Goal: Find specific page/section: Find specific page/section

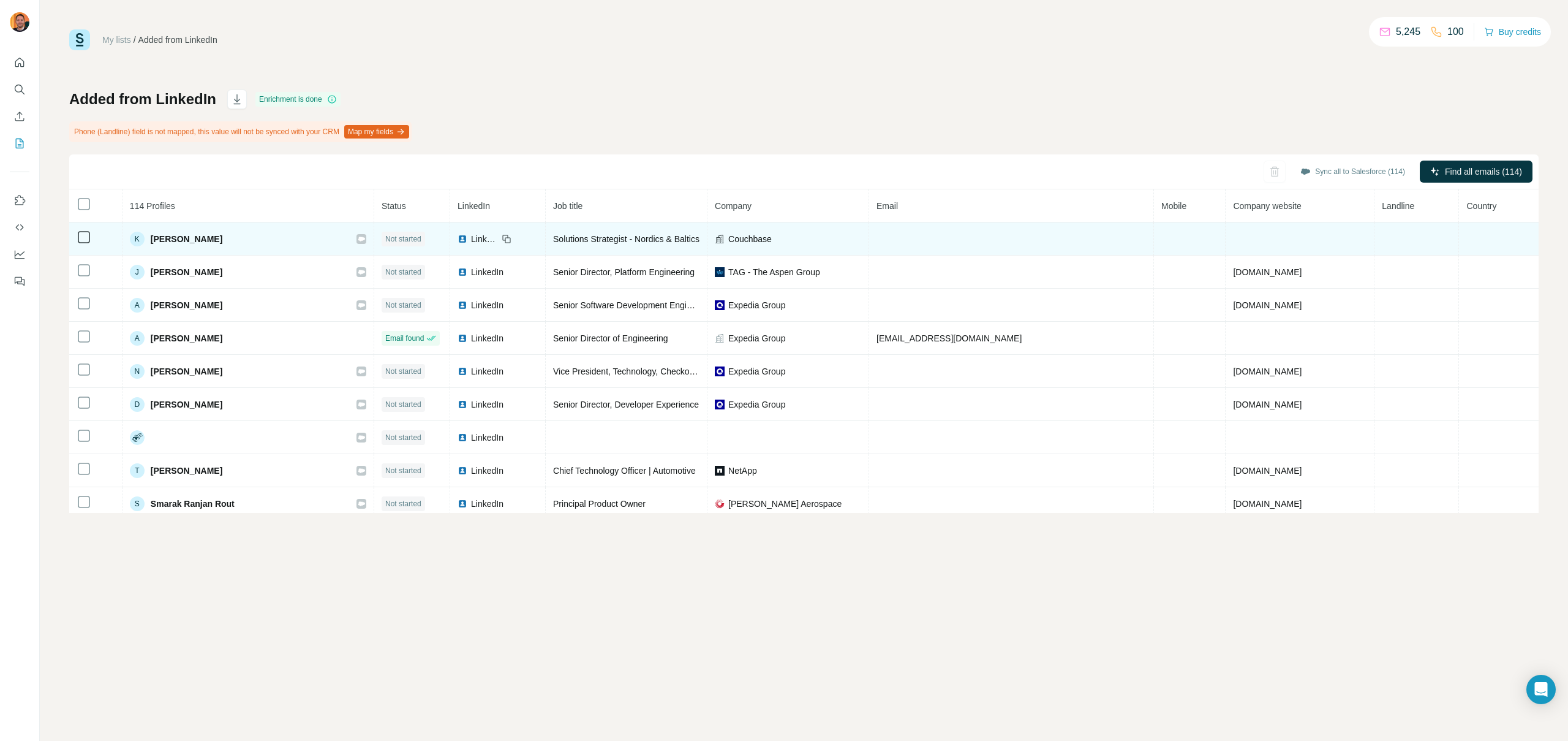
click at [1352, 241] on td at bounding box center [1300, 239] width 149 height 33
click at [189, 240] on span "[PERSON_NAME]" at bounding box center [187, 238] width 72 height 12
click at [137, 238] on div "K" at bounding box center [137, 238] width 15 height 15
click at [136, 238] on div "K" at bounding box center [137, 238] width 15 height 15
click at [215, 238] on span "[PERSON_NAME]" at bounding box center [187, 238] width 72 height 12
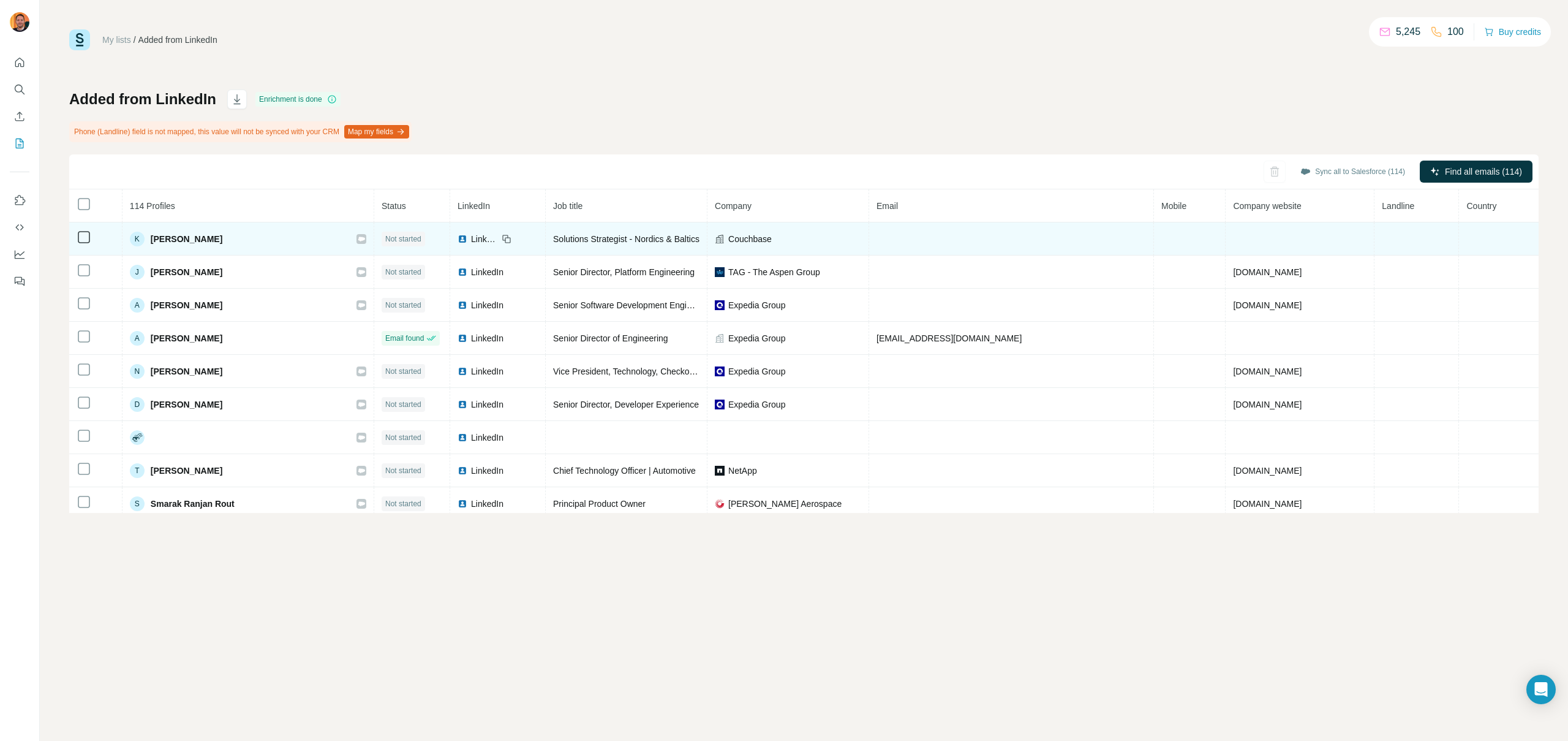
click at [260, 251] on td "K Kishor Deshpande" at bounding box center [249, 239] width 252 height 33
click at [260, 250] on td "K Kishor Deshpande" at bounding box center [249, 239] width 252 height 33
click at [254, 244] on div "K Kishor Deshpande" at bounding box center [248, 238] width 236 height 15
click at [197, 251] on td "K Kishor Deshpande" at bounding box center [249, 239] width 252 height 33
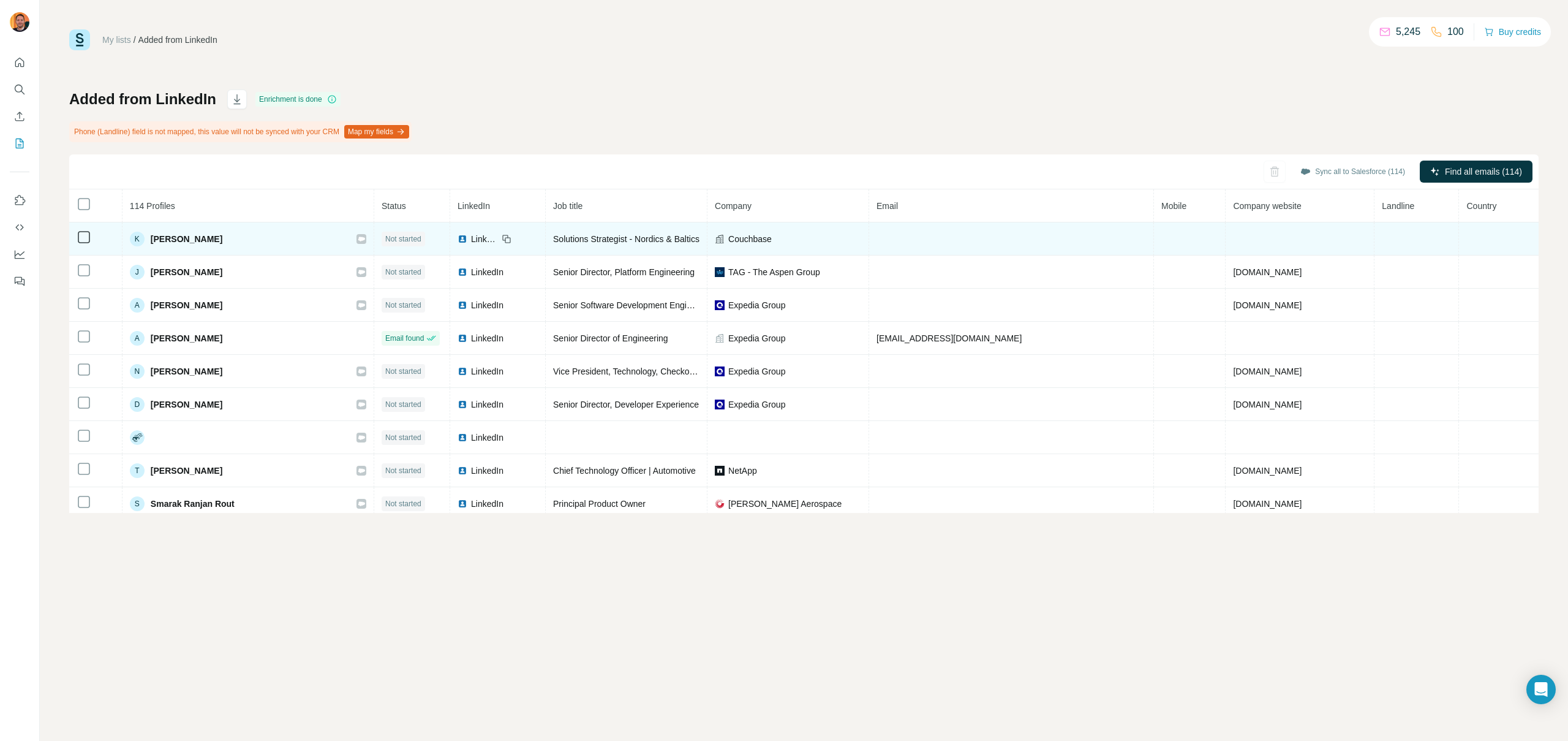
click at [197, 245] on div "K Kishor Deshpande" at bounding box center [176, 238] width 93 height 15
click at [177, 241] on span "[PERSON_NAME]" at bounding box center [187, 238] width 72 height 12
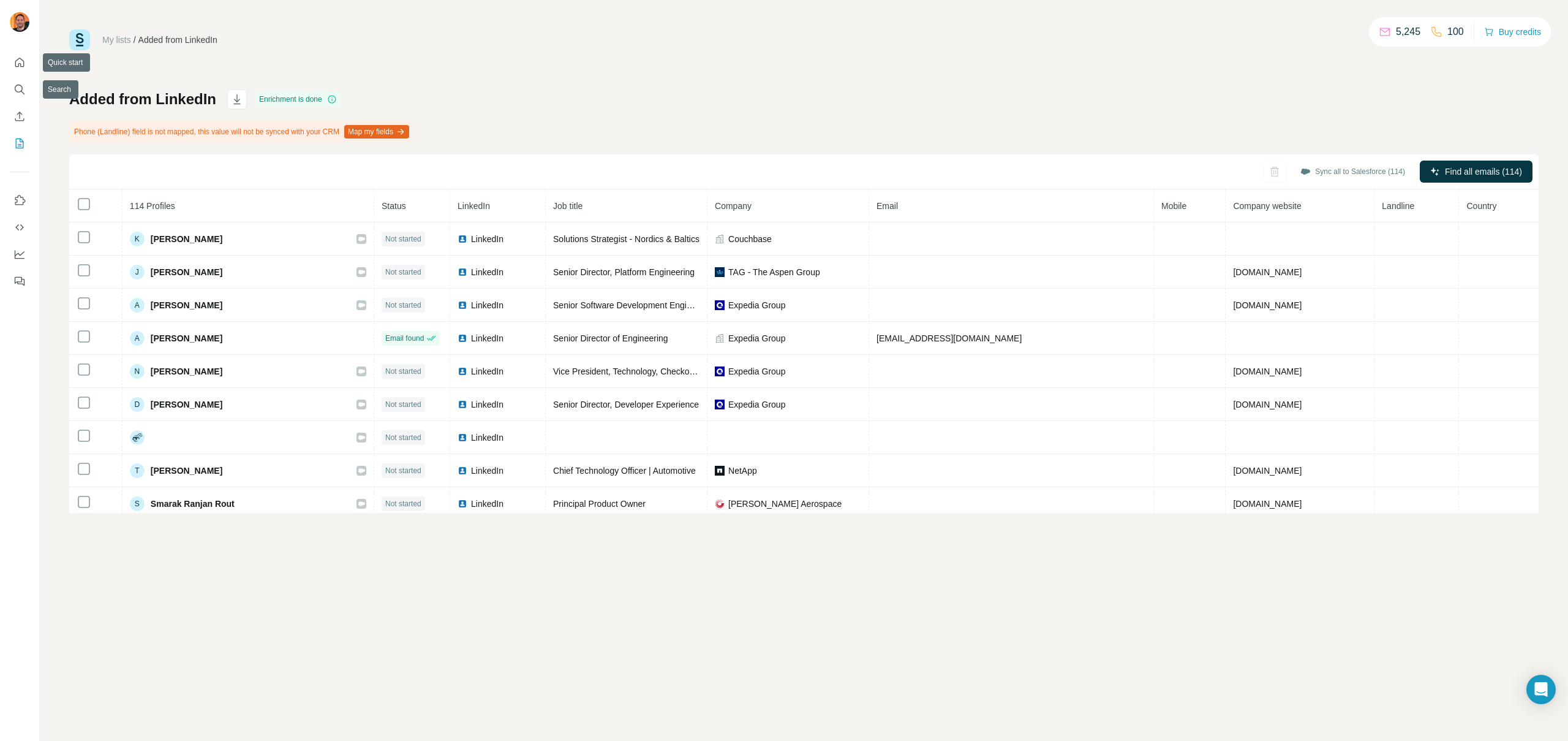
click at [22, 103] on nav at bounding box center [19, 103] width 20 height 103
click at [20, 97] on button "Search" at bounding box center [19, 90] width 20 height 22
click at [26, 100] on nav at bounding box center [19, 103] width 20 height 103
click at [25, 96] on button "Search" at bounding box center [19, 90] width 20 height 22
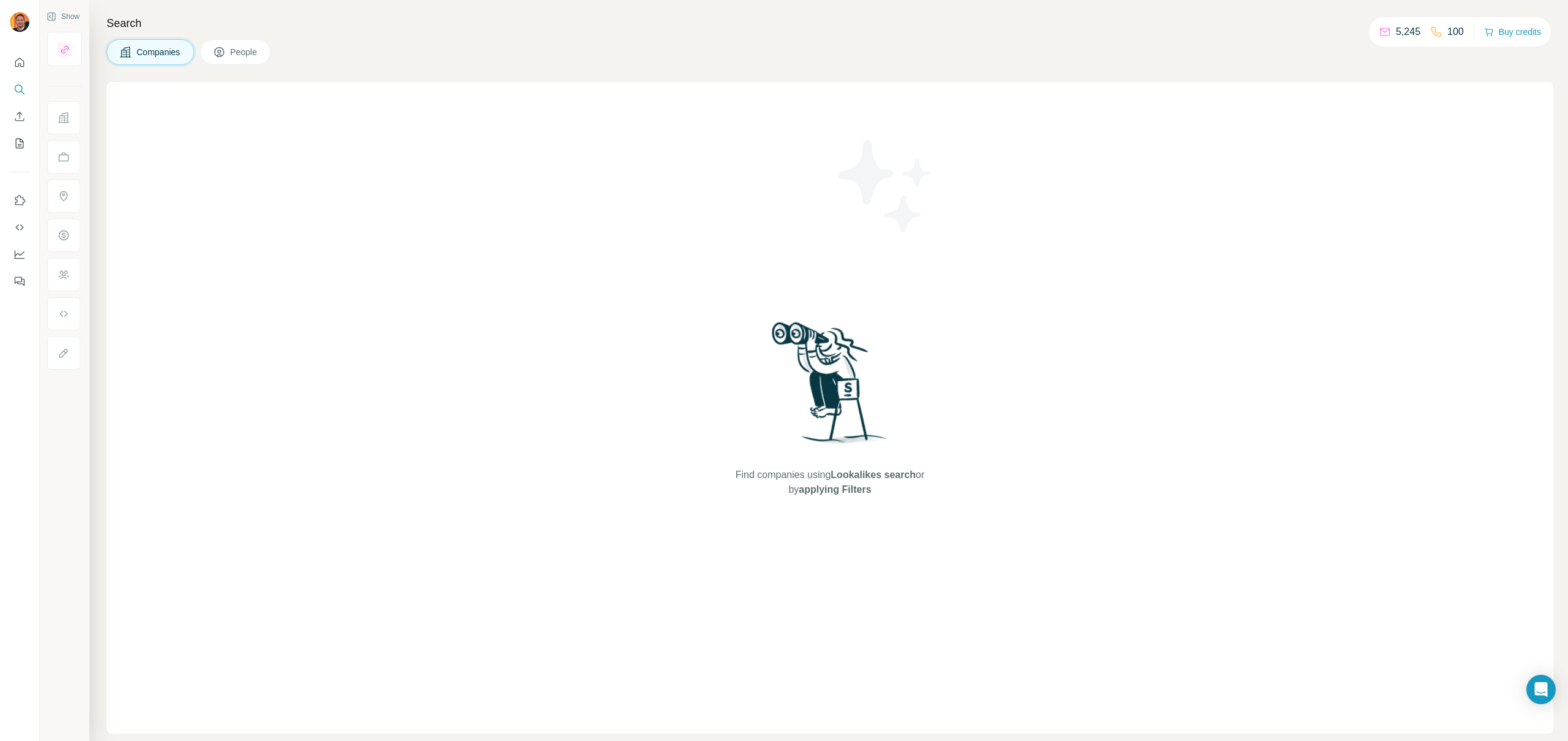
click at [249, 40] on button "People" at bounding box center [235, 52] width 71 height 26
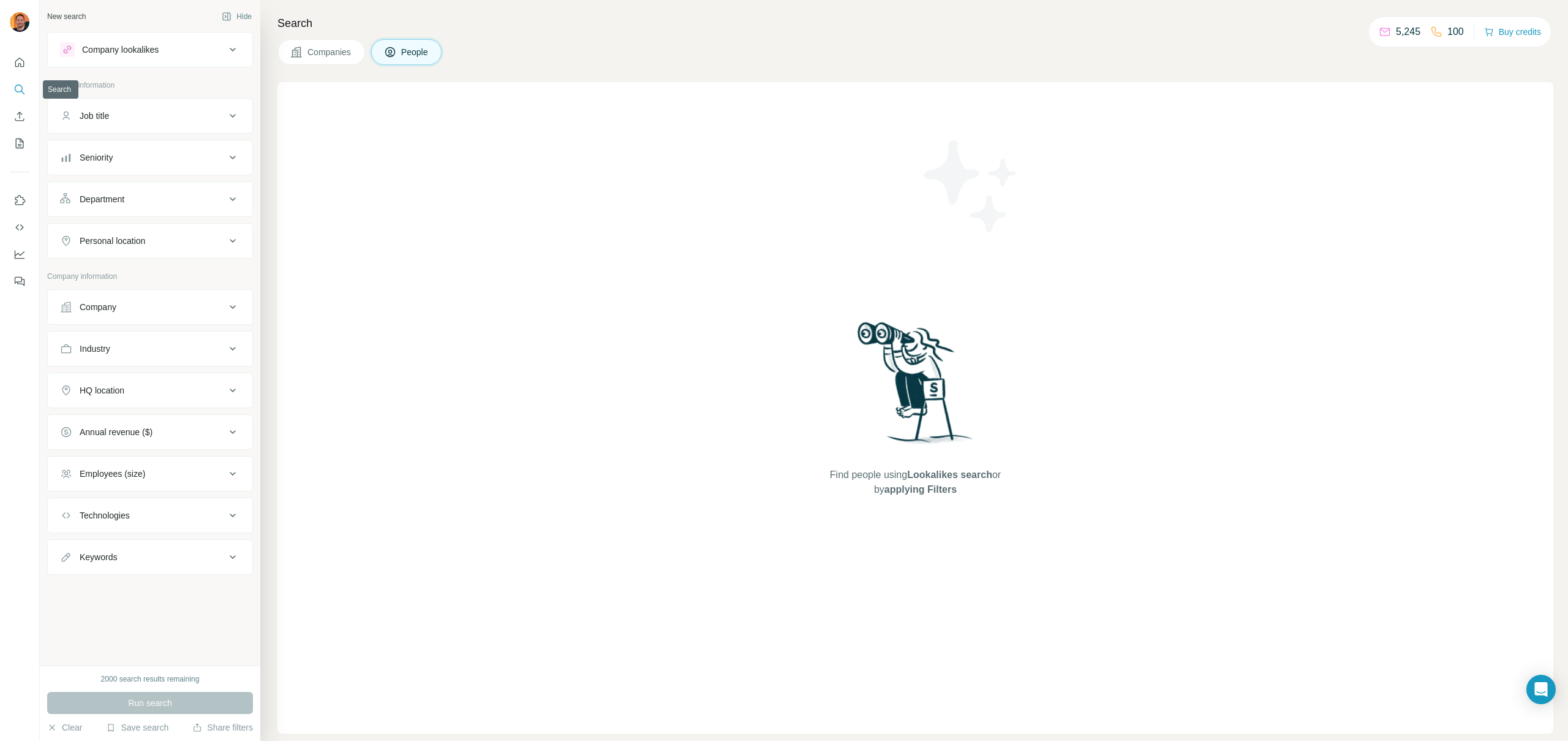
click at [17, 95] on icon "Search" at bounding box center [19, 89] width 12 height 12
click at [221, 58] on button "Company lookalikes" at bounding box center [150, 50] width 204 height 29
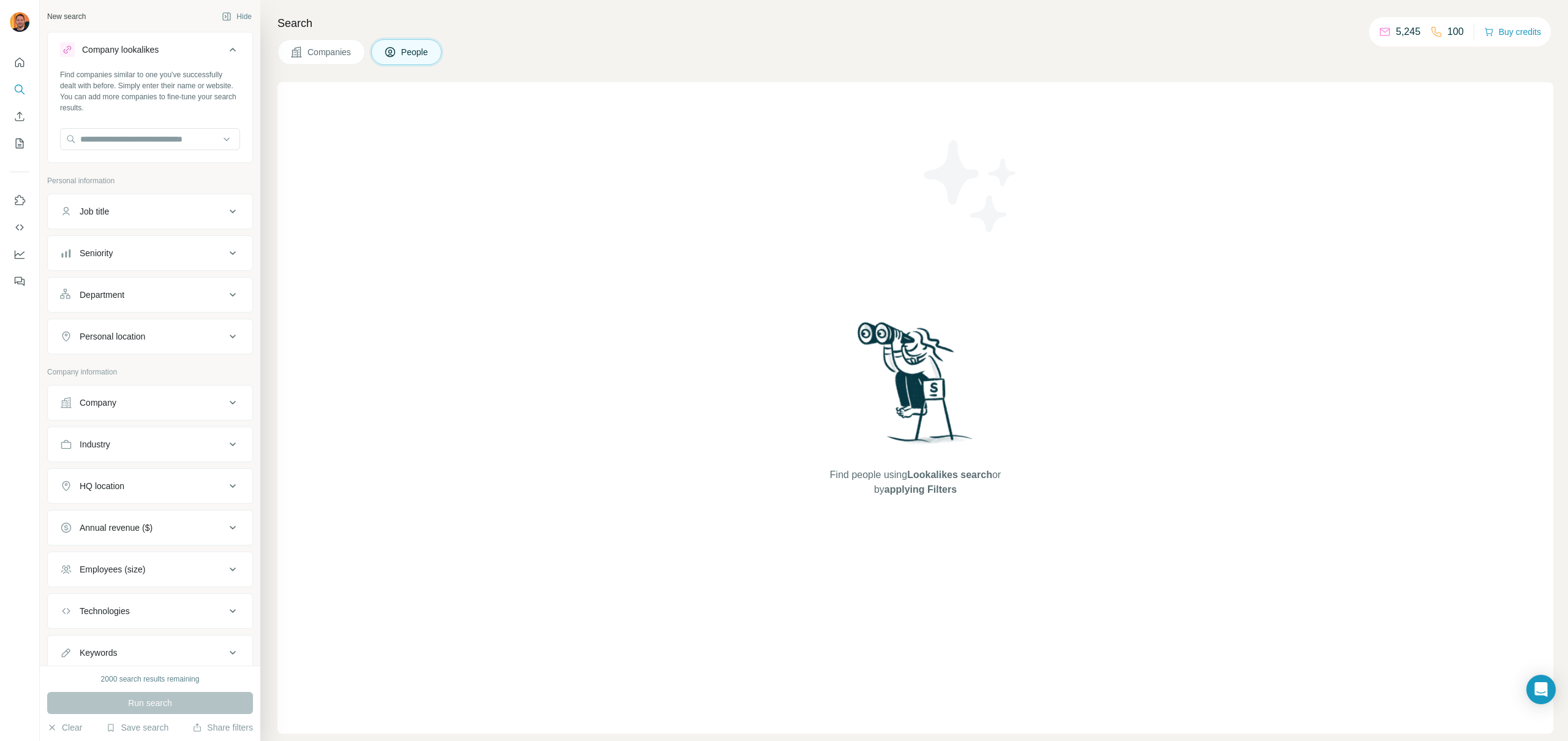
click at [226, 56] on icon at bounding box center [233, 49] width 15 height 15
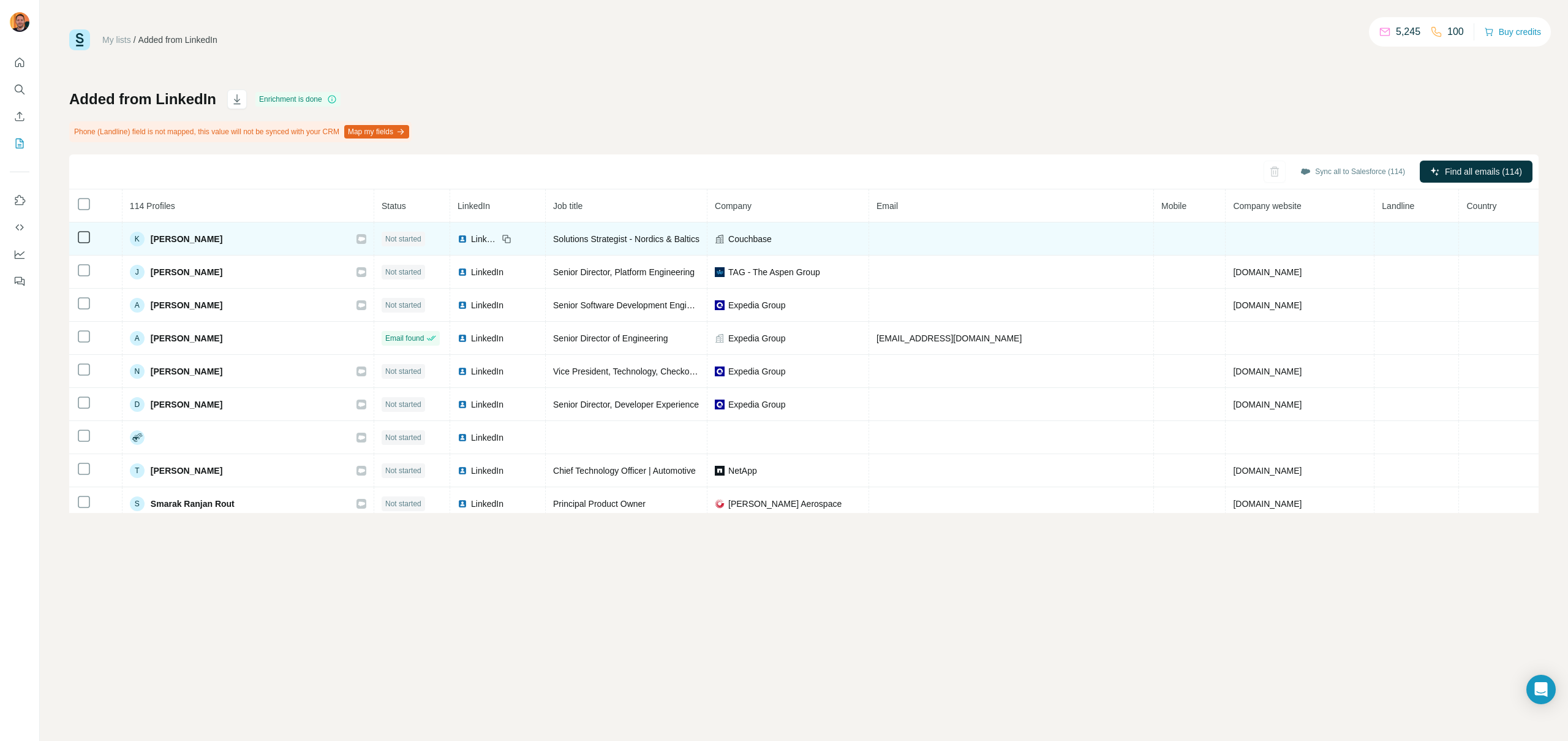
click at [291, 235] on div "K Kishor Deshpande" at bounding box center [248, 238] width 236 height 15
click at [363, 238] on icon at bounding box center [362, 238] width 7 height 4
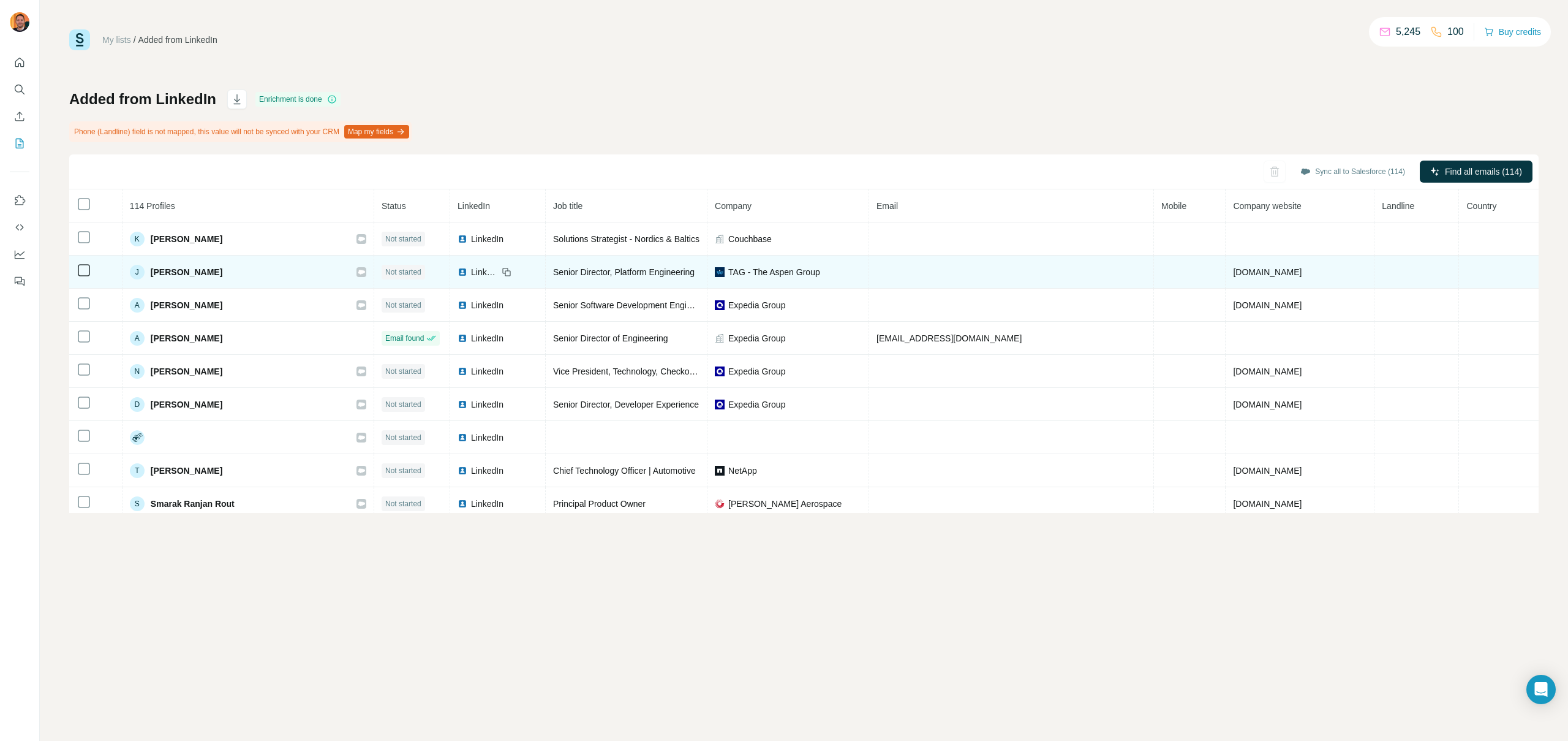
click at [171, 275] on span "[PERSON_NAME]" at bounding box center [187, 272] width 72 height 12
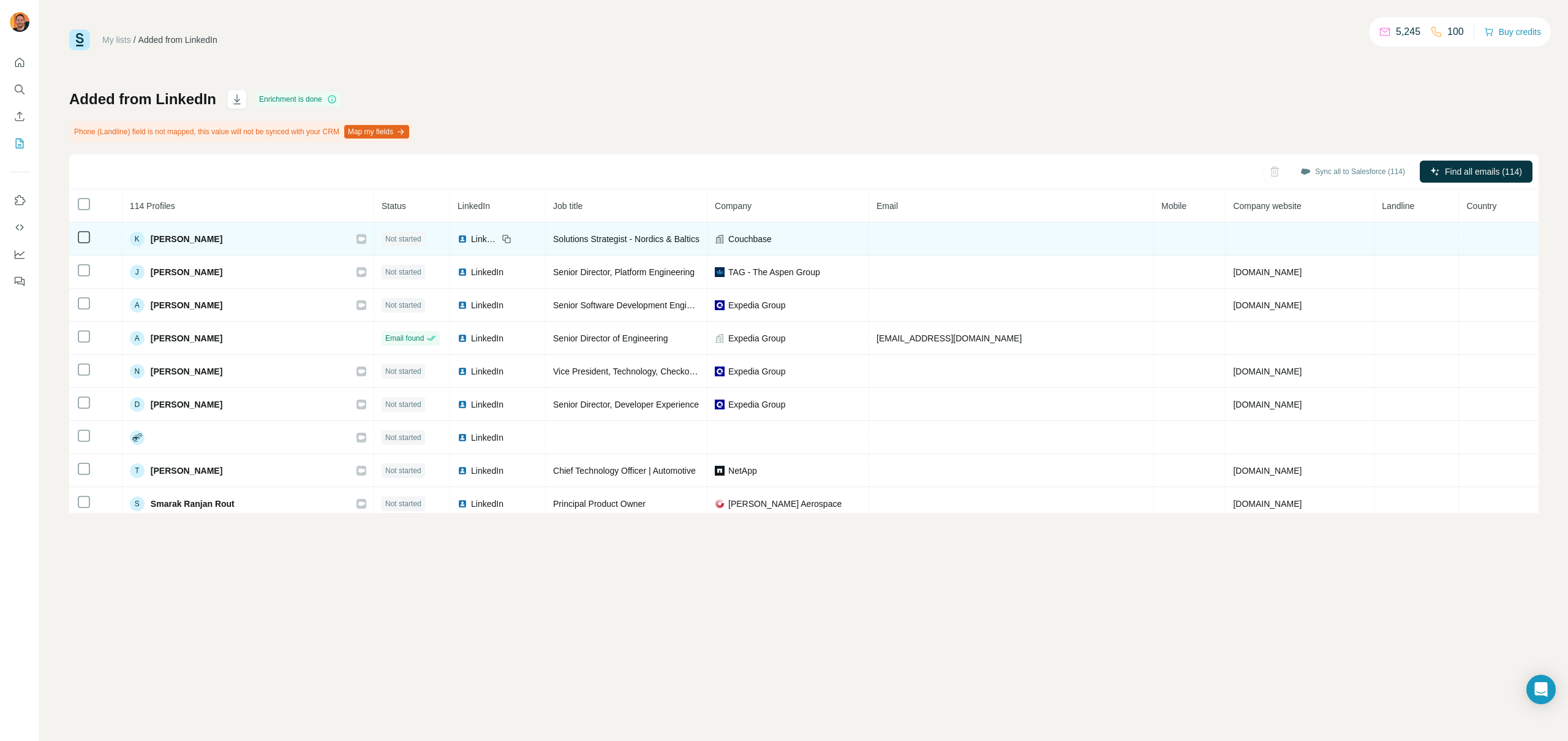
click at [175, 239] on span "[PERSON_NAME]" at bounding box center [187, 238] width 72 height 12
click at [185, 240] on span "[PERSON_NAME]" at bounding box center [187, 238] width 72 height 12
click at [218, 242] on span "[PERSON_NAME]" at bounding box center [187, 238] width 72 height 12
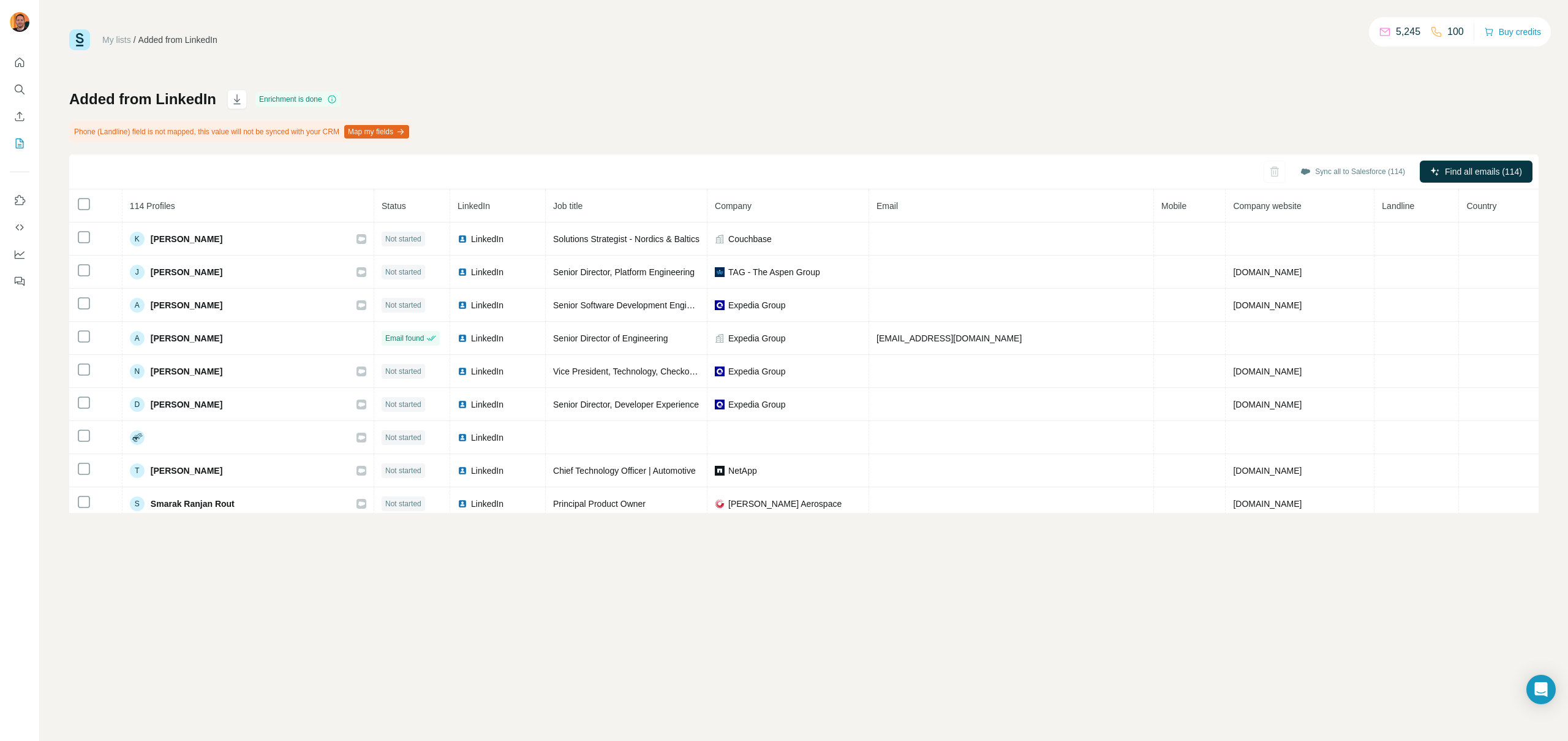
click at [1449, 31] on p "100" at bounding box center [1456, 31] width 17 height 15
click at [1434, 32] on icon at bounding box center [1436, 31] width 12 height 12
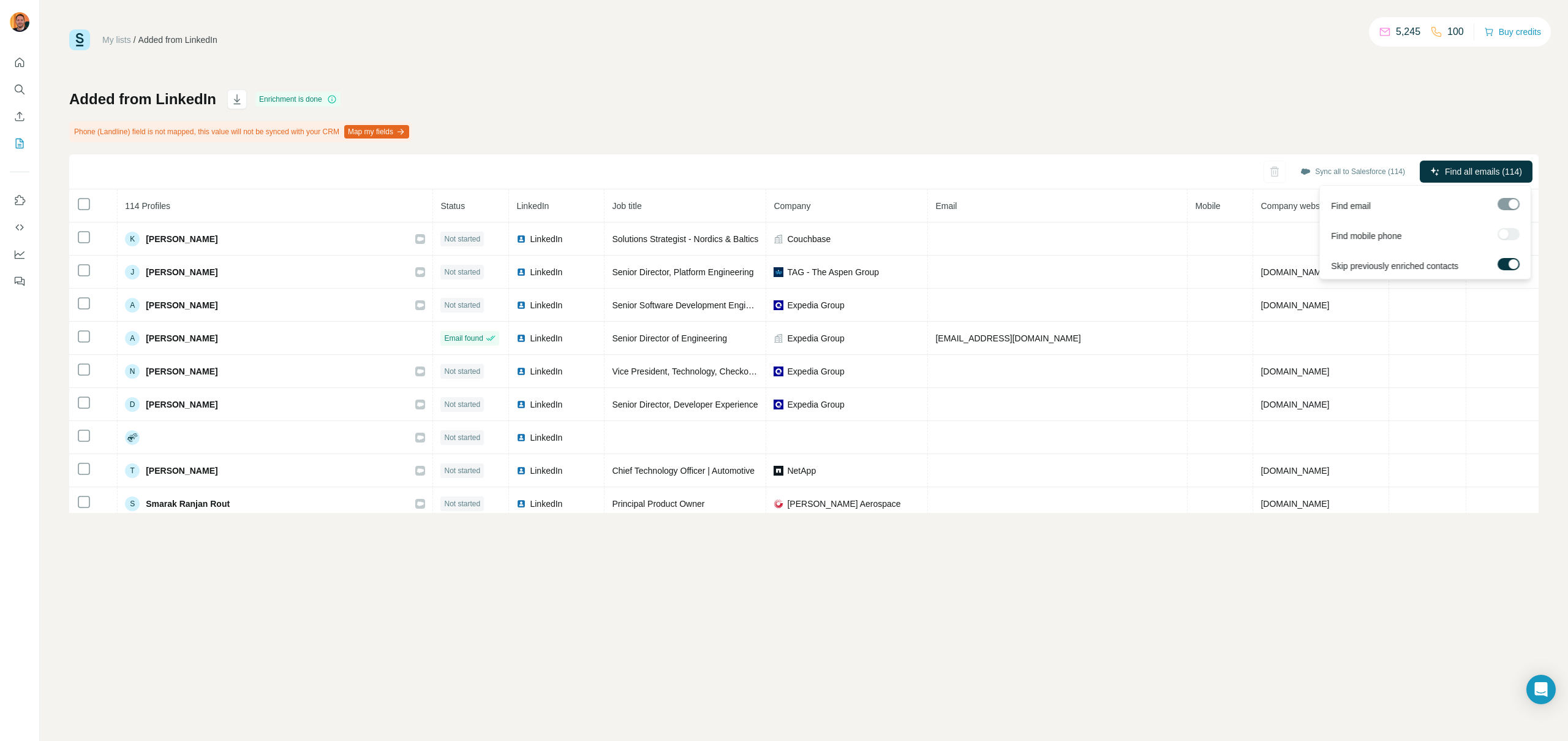
click at [1510, 239] on div at bounding box center [1509, 234] width 22 height 12
click at [1516, 201] on div at bounding box center [1509, 204] width 22 height 12
click at [1512, 243] on div "Find mobile phone" at bounding box center [1426, 233] width 206 height 30
click at [1512, 239] on div at bounding box center [1509, 234] width 22 height 12
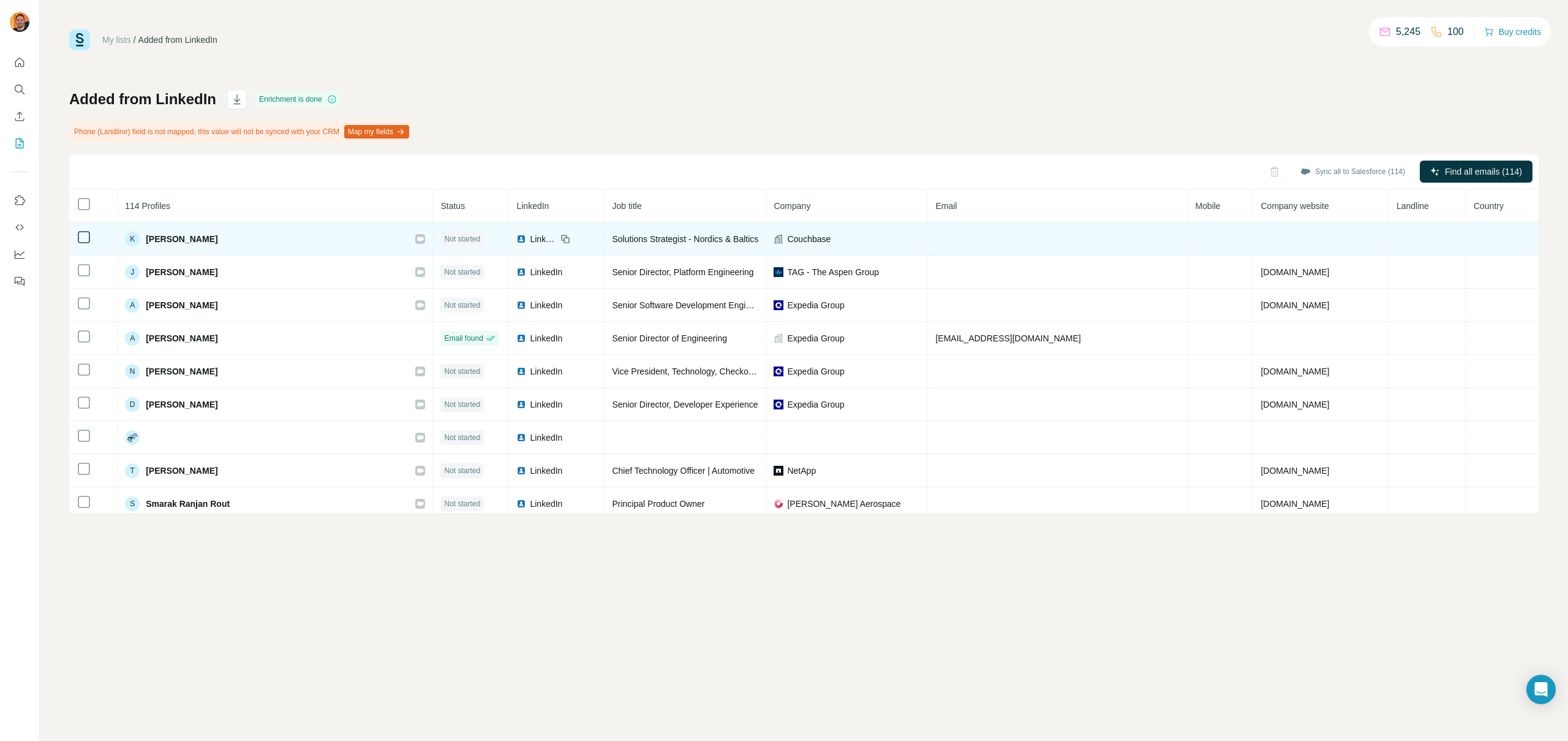
click at [201, 240] on span "[PERSON_NAME]" at bounding box center [181, 238] width 72 height 12
click at [203, 241] on span "[PERSON_NAME]" at bounding box center [181, 238] width 72 height 12
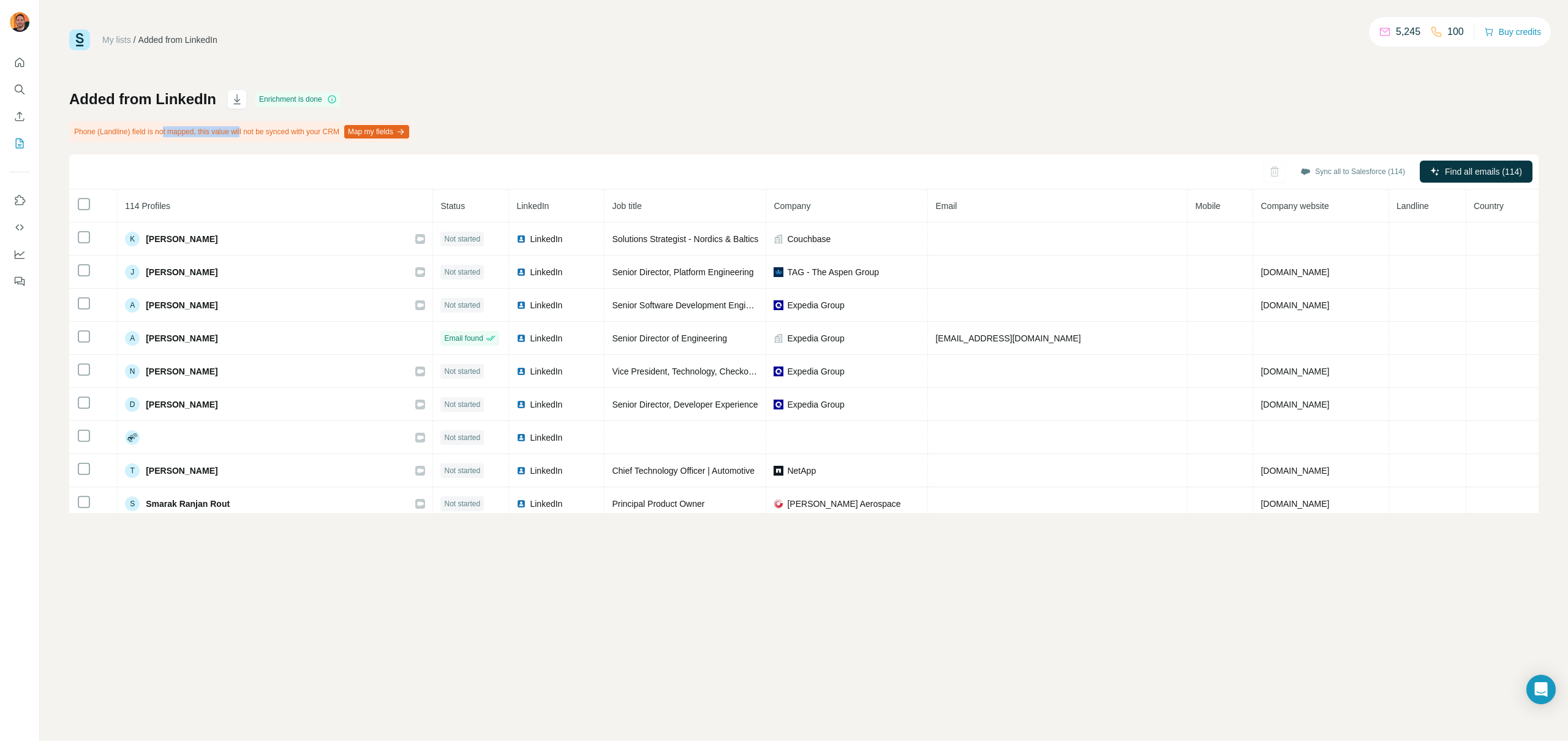
drag, startPoint x: 170, startPoint y: 133, endPoint x: 252, endPoint y: 135, distance: 82.0
click at [252, 135] on div "Phone (Landline) field is not mapped, this value will not be synced with your C…" at bounding box center [240, 132] width 342 height 21
drag, startPoint x: 189, startPoint y: 136, endPoint x: 167, endPoint y: 137, distance: 22.0
click at [167, 137] on div "Phone (Landline) field is not mapped, this value will not be synced with your C…" at bounding box center [240, 132] width 342 height 21
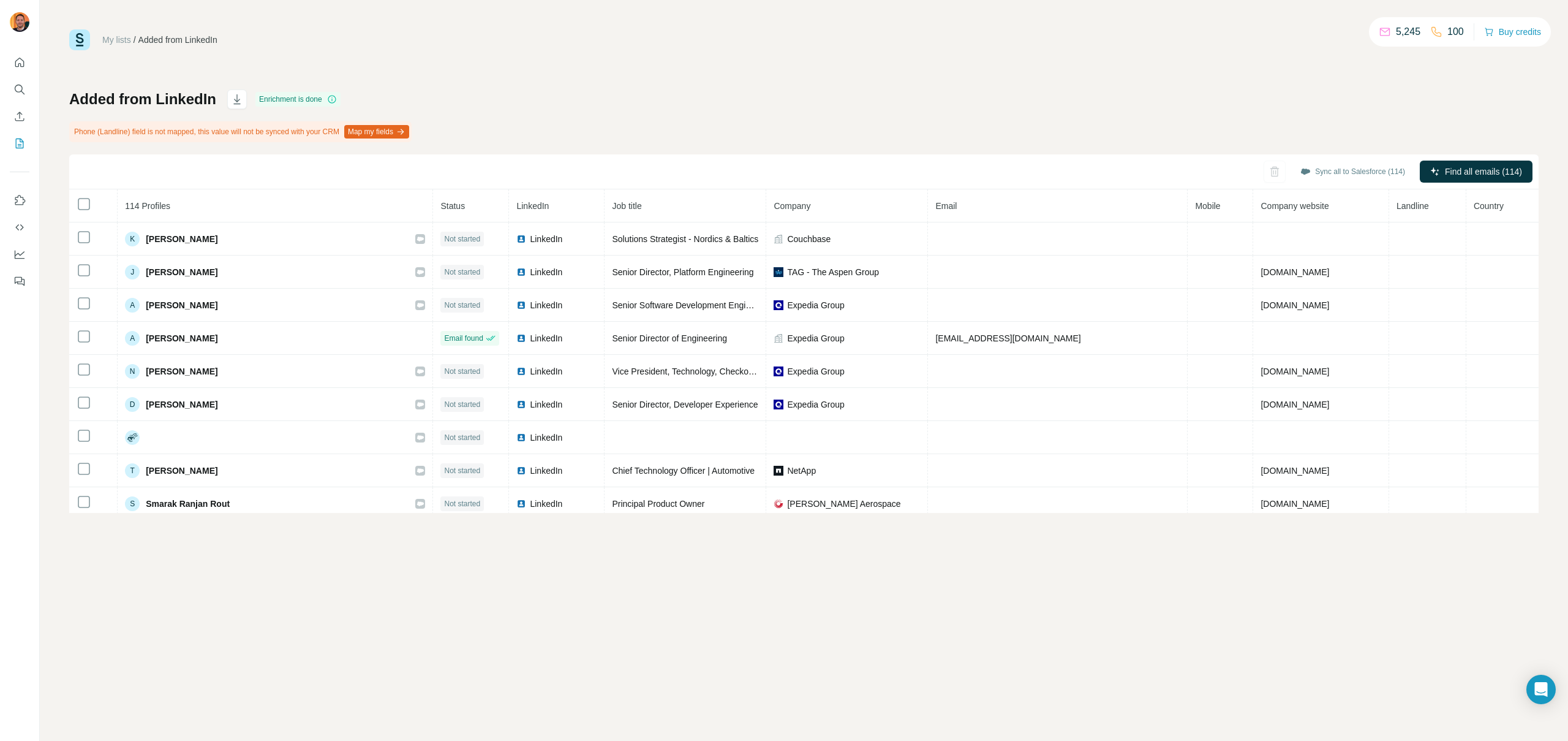
click at [167, 137] on div "Phone (Landline) field is not mapped, this value will not be synced with your C…" at bounding box center [240, 132] width 342 height 21
drag, startPoint x: 173, startPoint y: 134, endPoint x: 262, endPoint y: 142, distance: 89.4
click at [261, 142] on div "Added from LinkedIn Enrichment is done Phone (Landline) field is not mapped, th…" at bounding box center [804, 301] width 1470 height 423
click at [217, 134] on div "Phone (Landline) field is not mapped, this value will not be synced with your C…" at bounding box center [240, 132] width 342 height 21
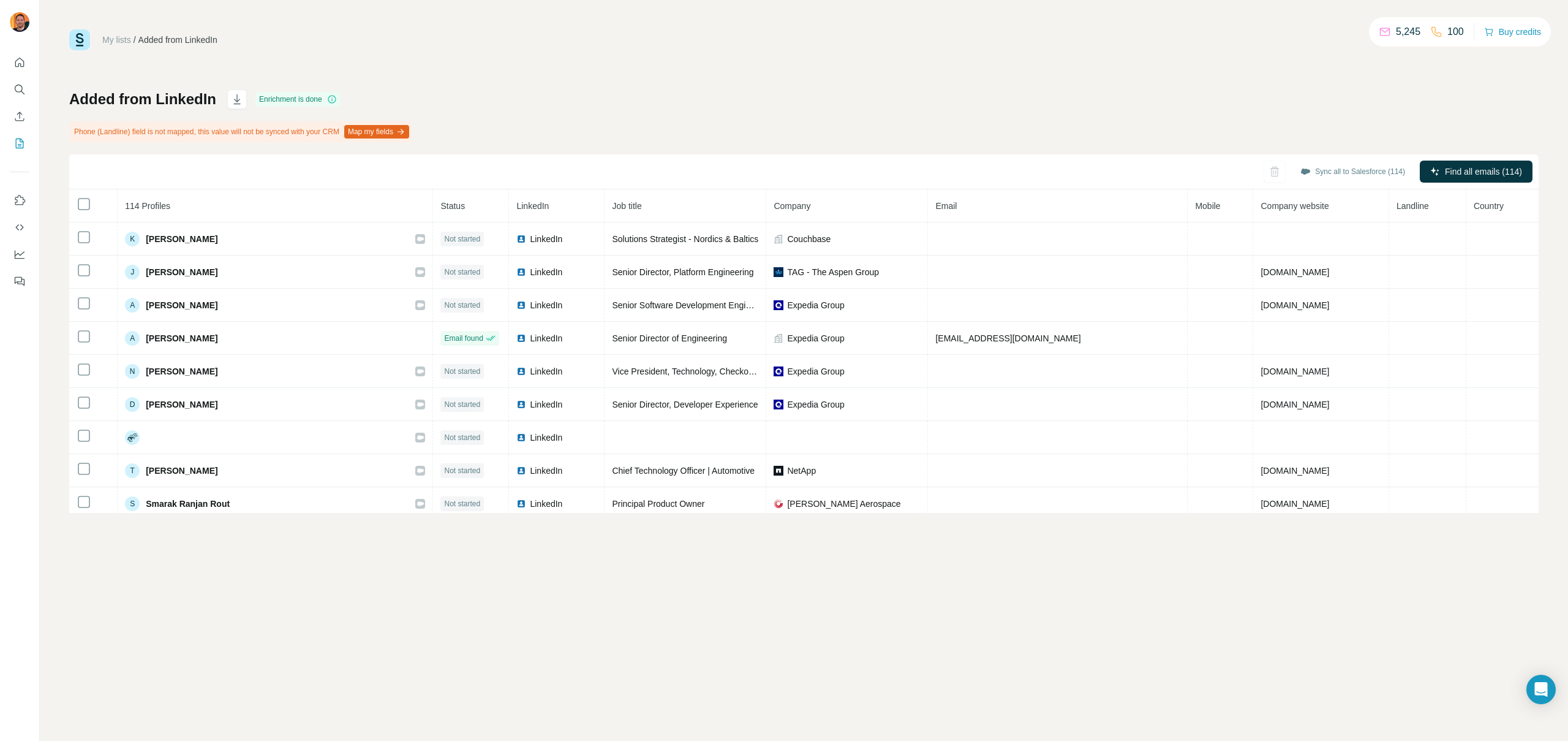
click at [405, 129] on button "Map my fields" at bounding box center [377, 132] width 65 height 13
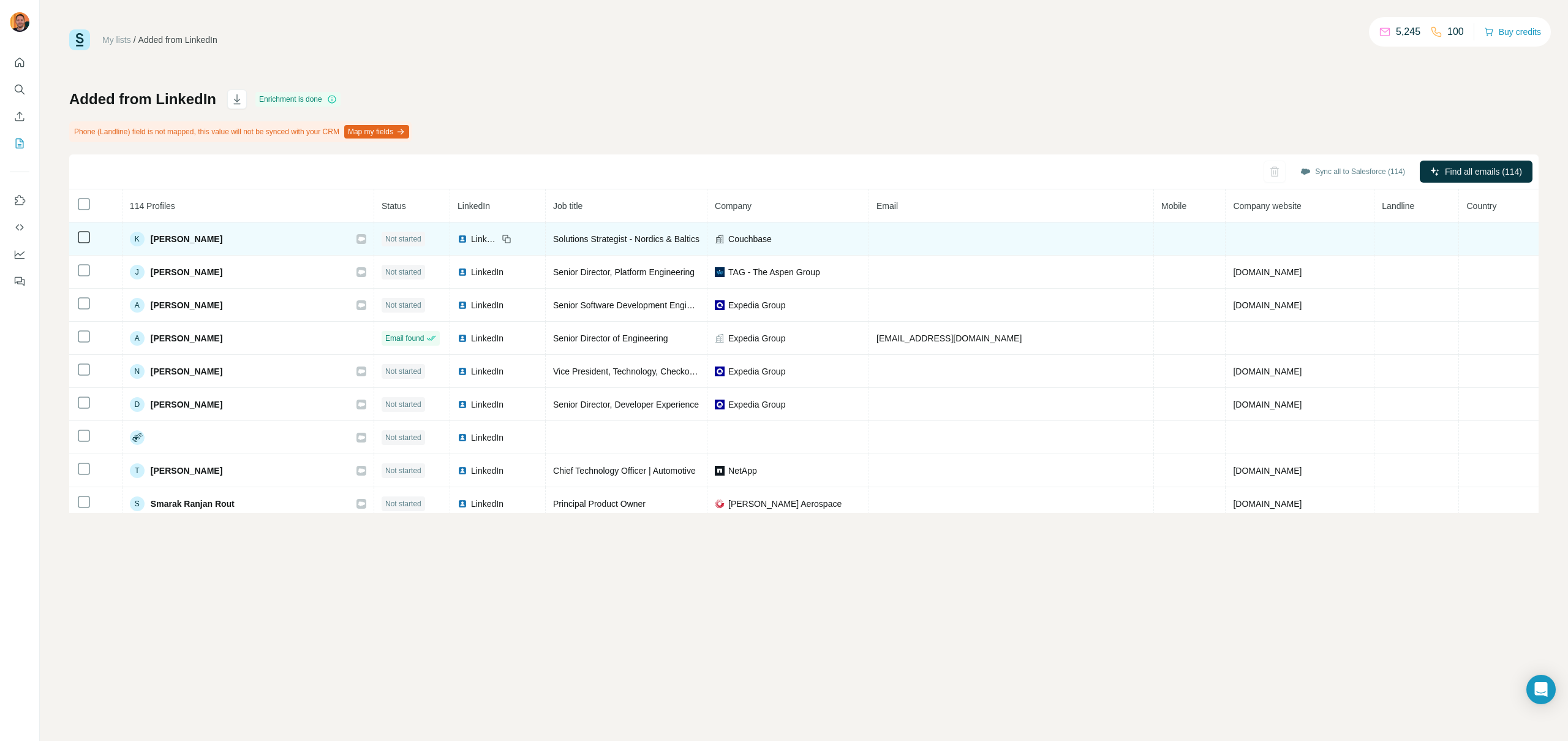
click at [192, 242] on span "[PERSON_NAME]" at bounding box center [187, 238] width 72 height 12
click at [210, 242] on span "[PERSON_NAME]" at bounding box center [187, 238] width 72 height 12
click at [1424, 248] on td at bounding box center [1417, 239] width 84 height 33
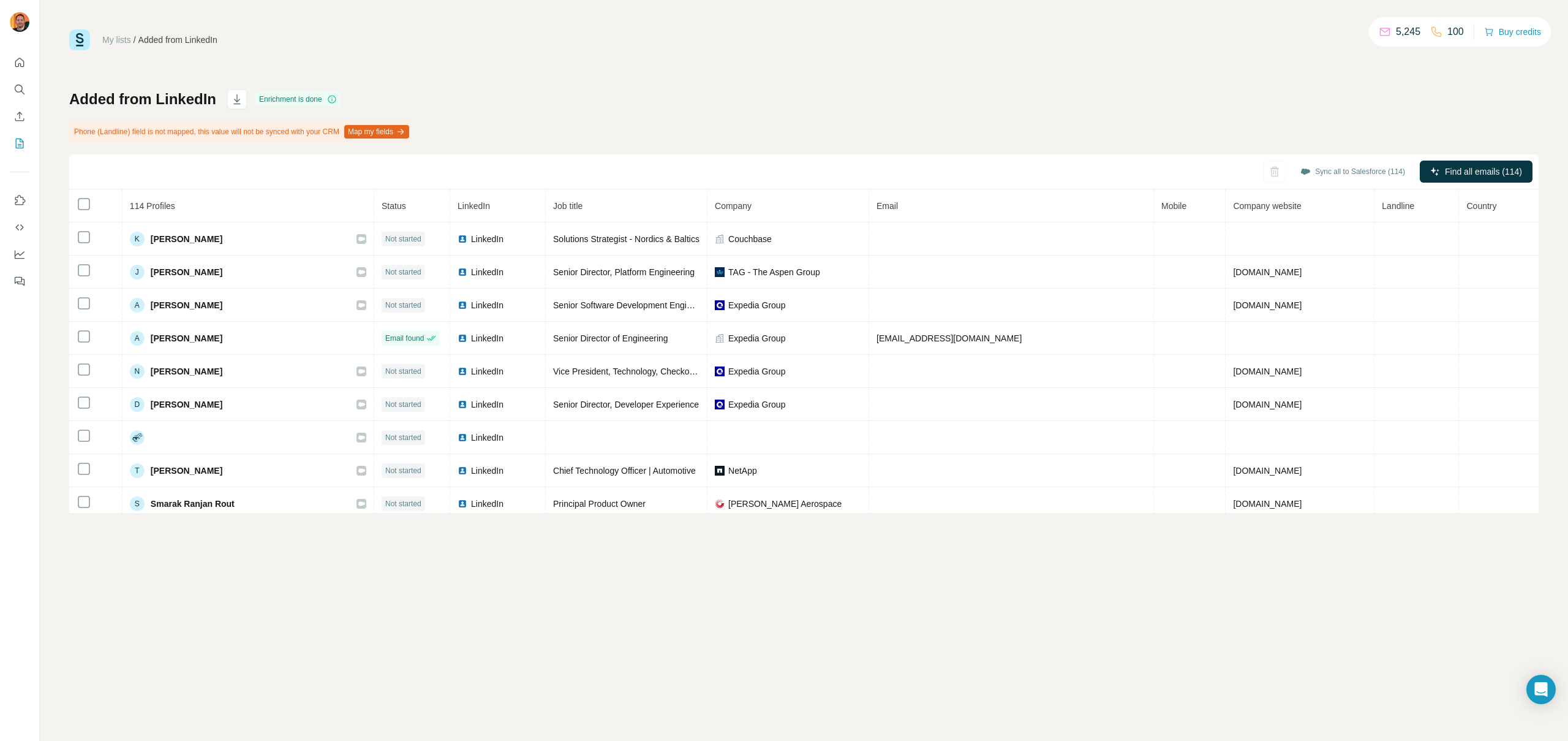
click at [602, 135] on div "Added from LinkedIn Enrichment is done Phone (Landline) field is not mapped, th…" at bounding box center [804, 301] width 1470 height 423
click at [778, 87] on div "My lists / Added from LinkedIn 5,245 100 Buy credits Added from LinkedIn Enrich…" at bounding box center [804, 271] width 1470 height 483
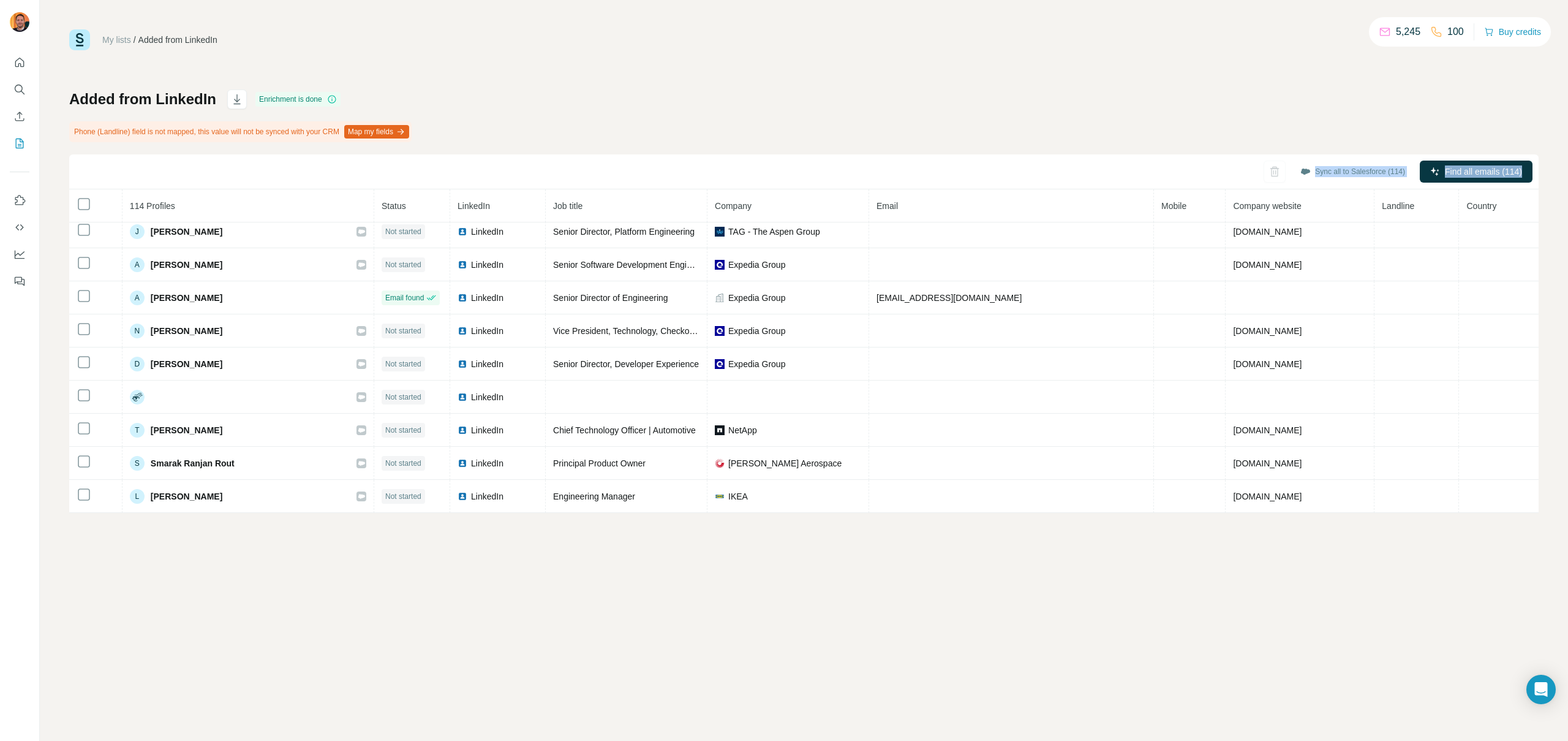
drag, startPoint x: 1150, startPoint y: 119, endPoint x: 1372, endPoint y: 645, distance: 570.9
click at [1372, 645] on div "My lists / Added from LinkedIn 5,245 100 Buy credits Added from LinkedIn Enrich…" at bounding box center [804, 370] width 1528 height 741
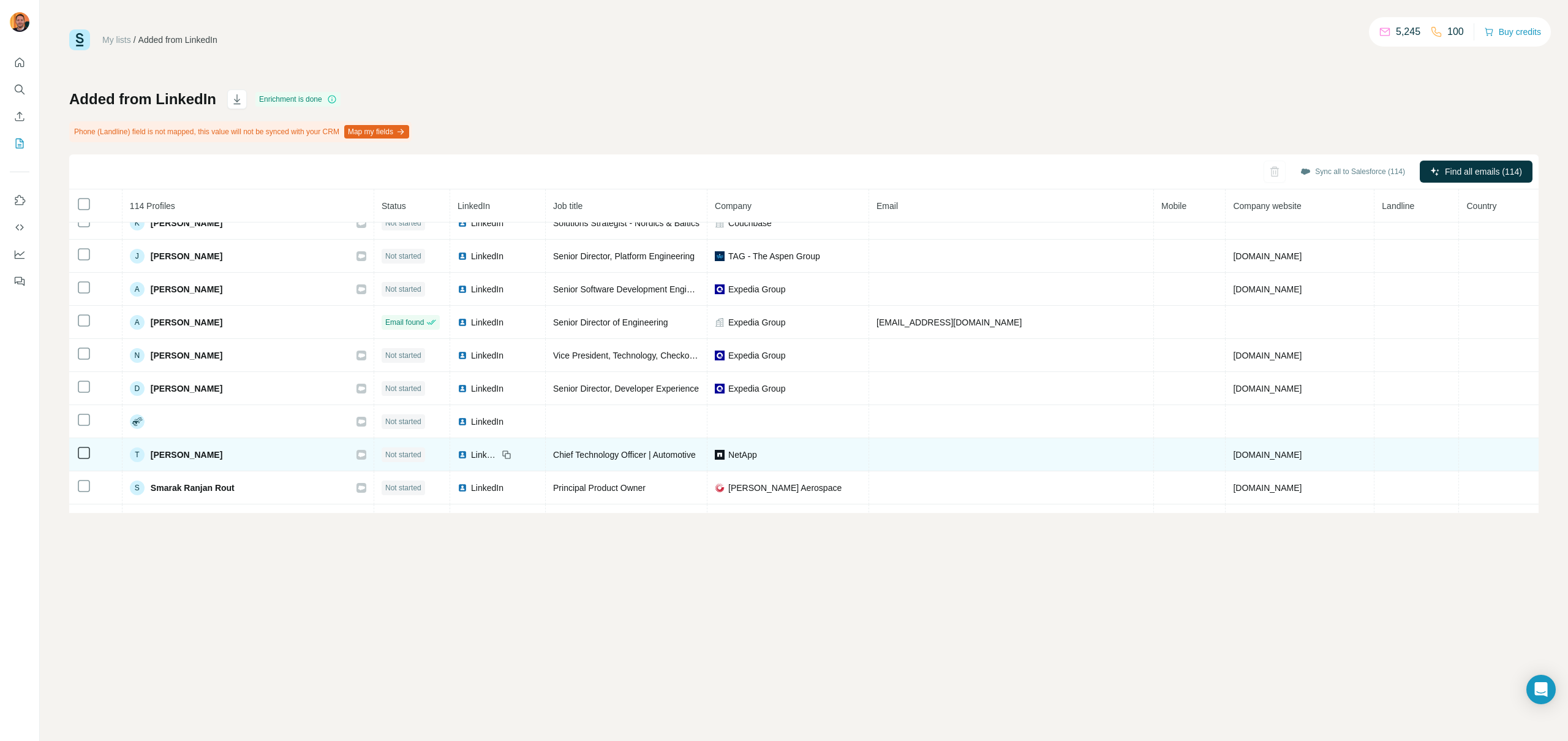
scroll to position [0, 0]
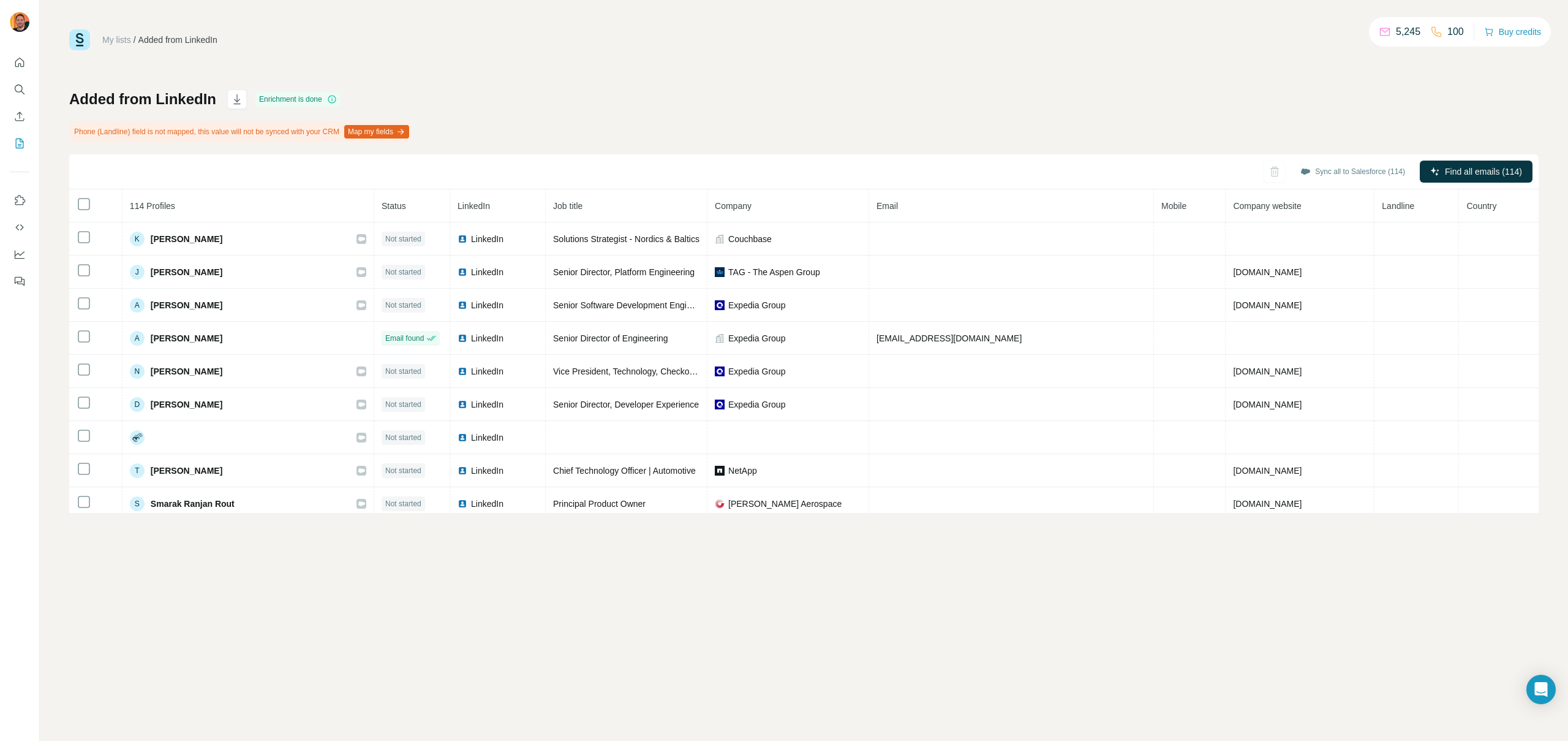
click at [877, 127] on div "Added from LinkedIn Enrichment is done Phone (Landline) field is not mapped, th…" at bounding box center [804, 301] width 1470 height 423
